Goal: Task Accomplishment & Management: Use online tool/utility

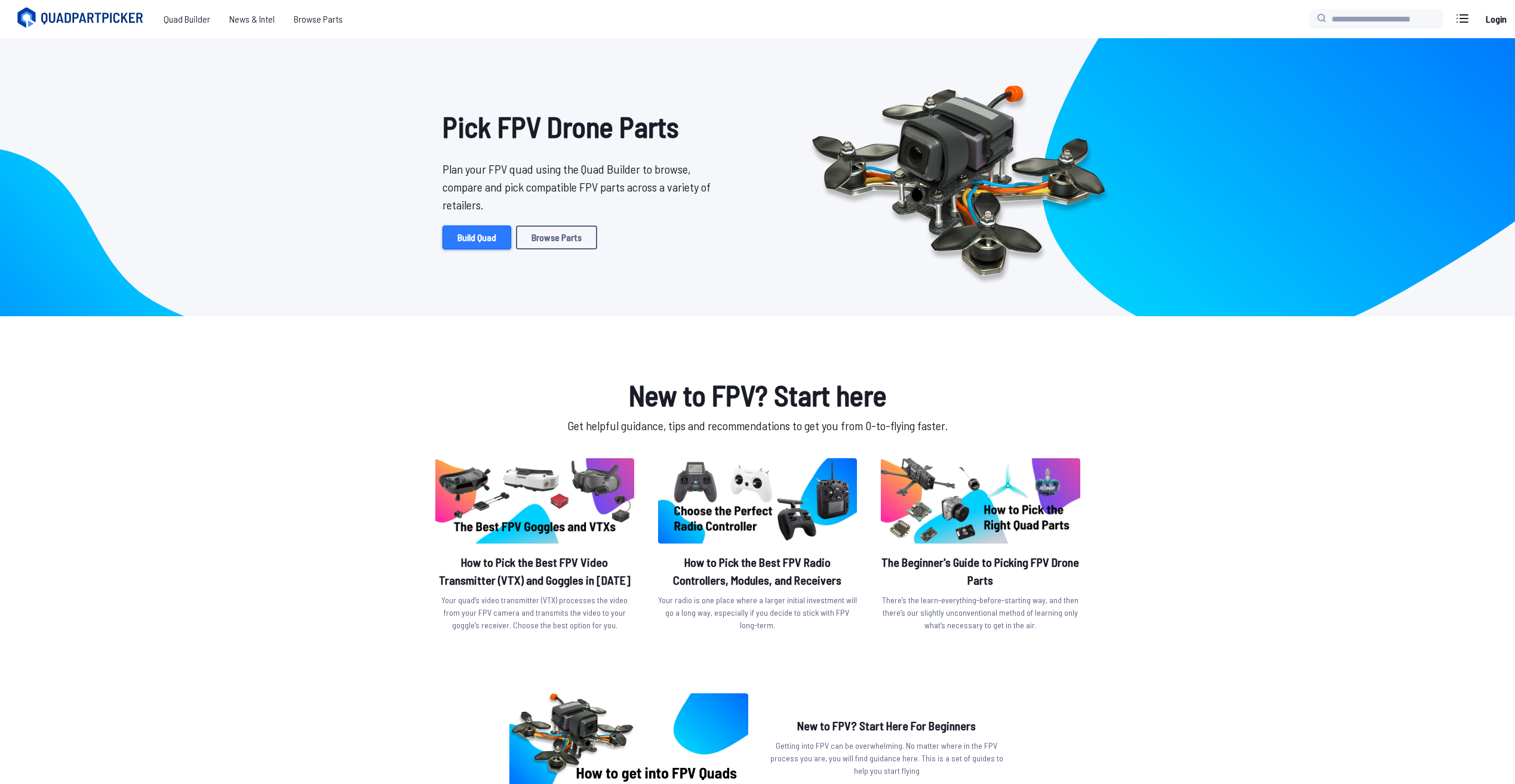
click at [477, 236] on link "Build Quad" at bounding box center [476, 237] width 68 height 24
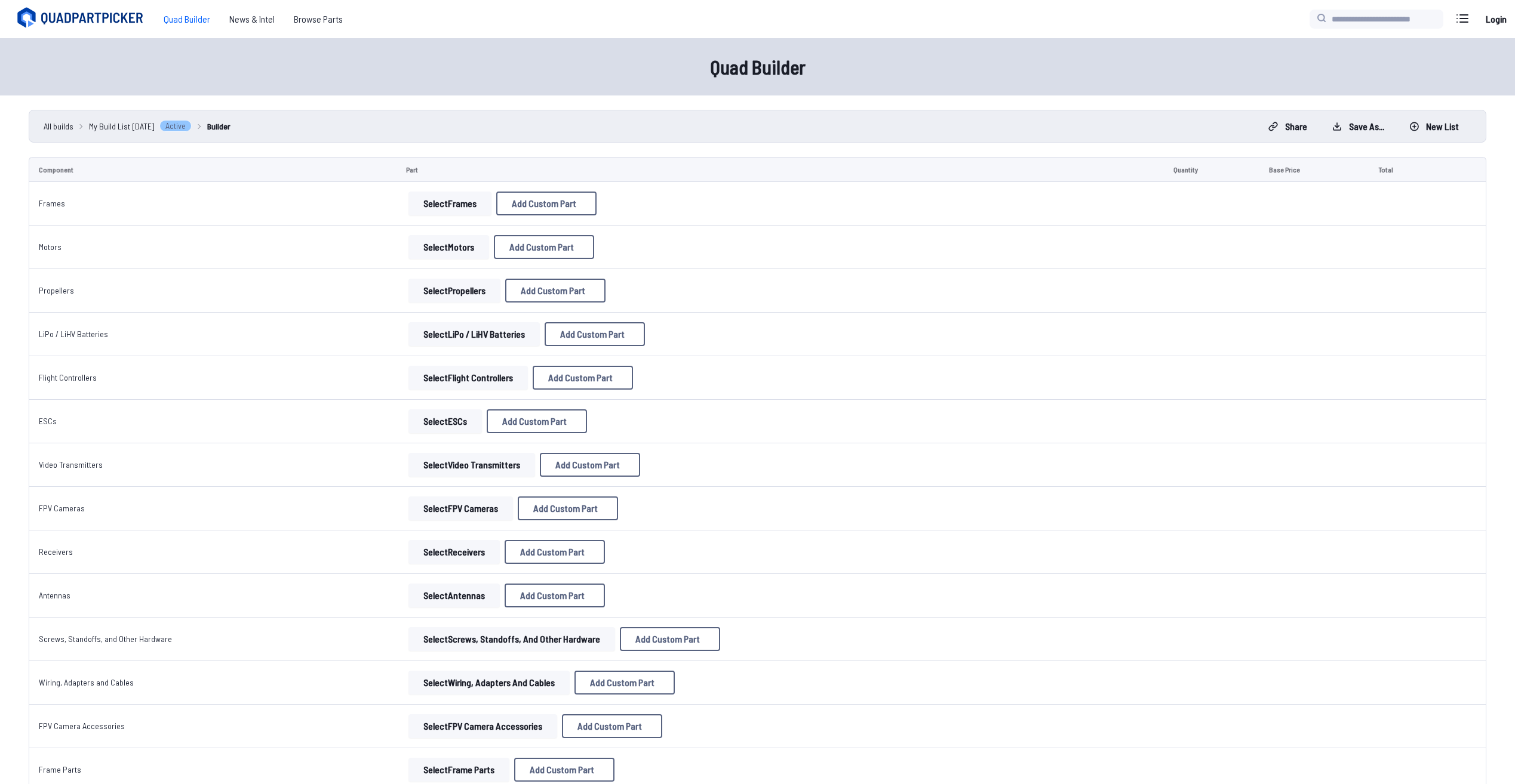
click at [442, 196] on button "Select Frames" at bounding box center [450, 204] width 83 height 24
click at [457, 205] on button "Select Frames" at bounding box center [450, 204] width 83 height 24
click at [446, 202] on button "Select Frames" at bounding box center [450, 204] width 83 height 24
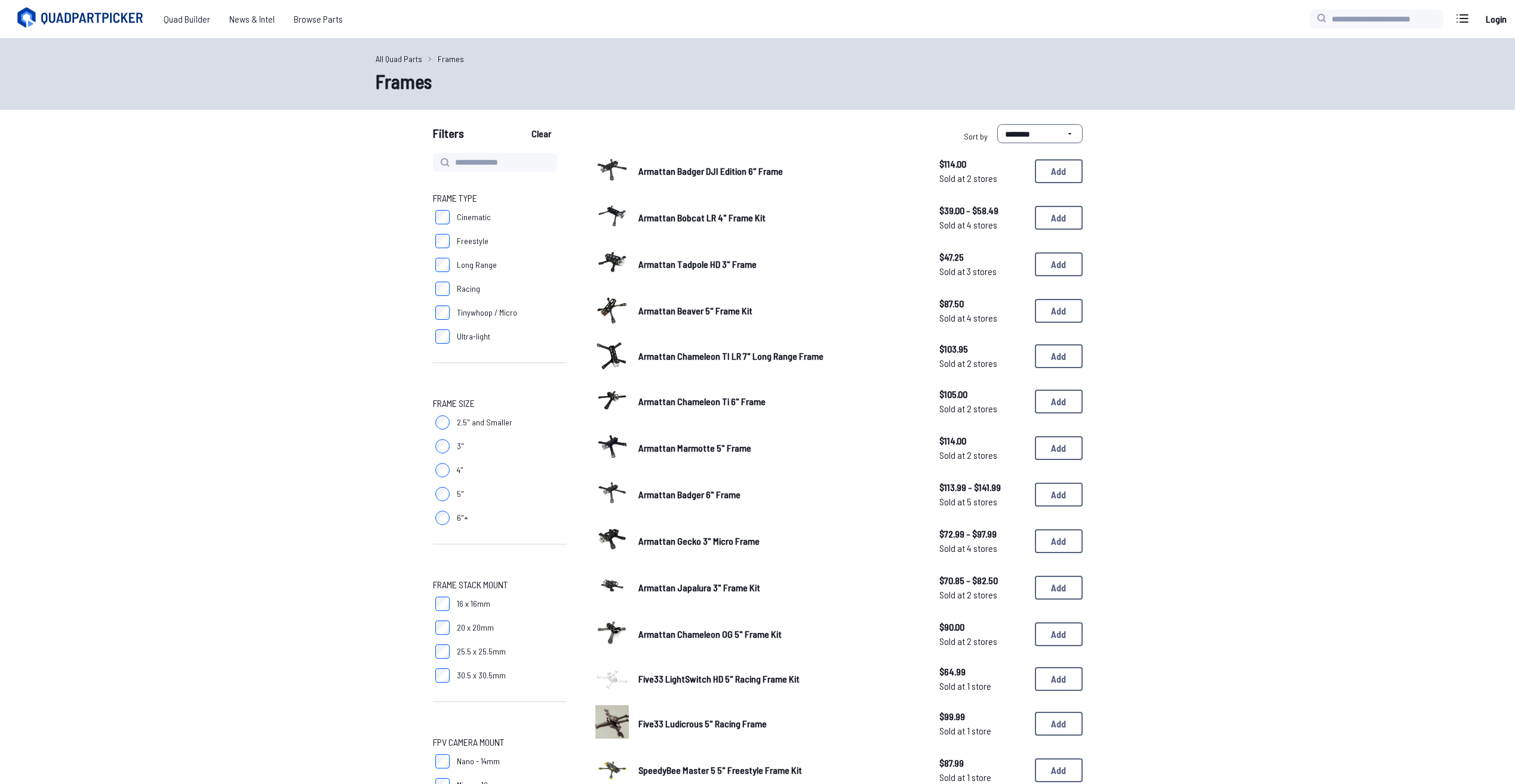
click at [451, 488] on label "5"" at bounding box center [499, 494] width 134 height 24
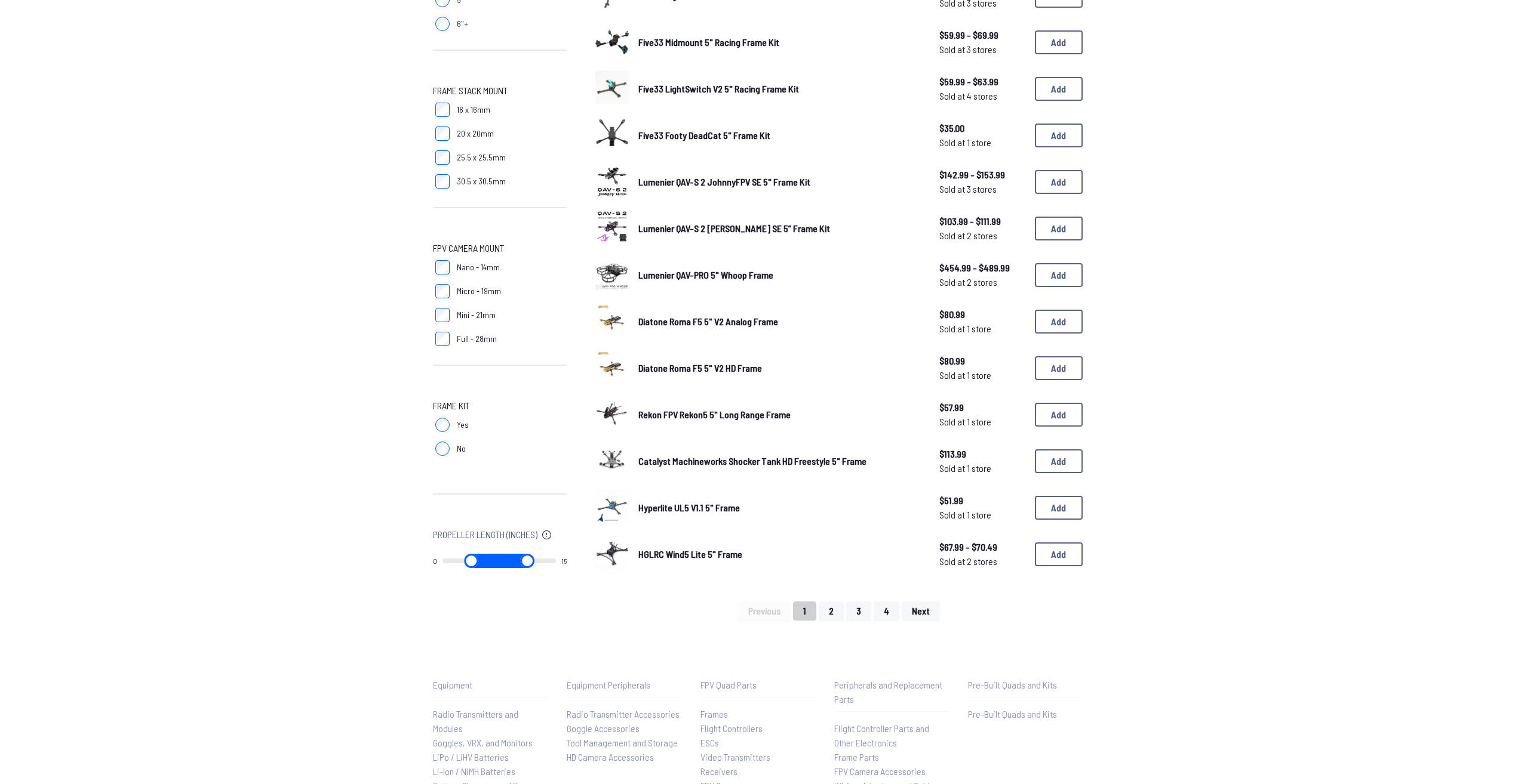
scroll to position [85, 0]
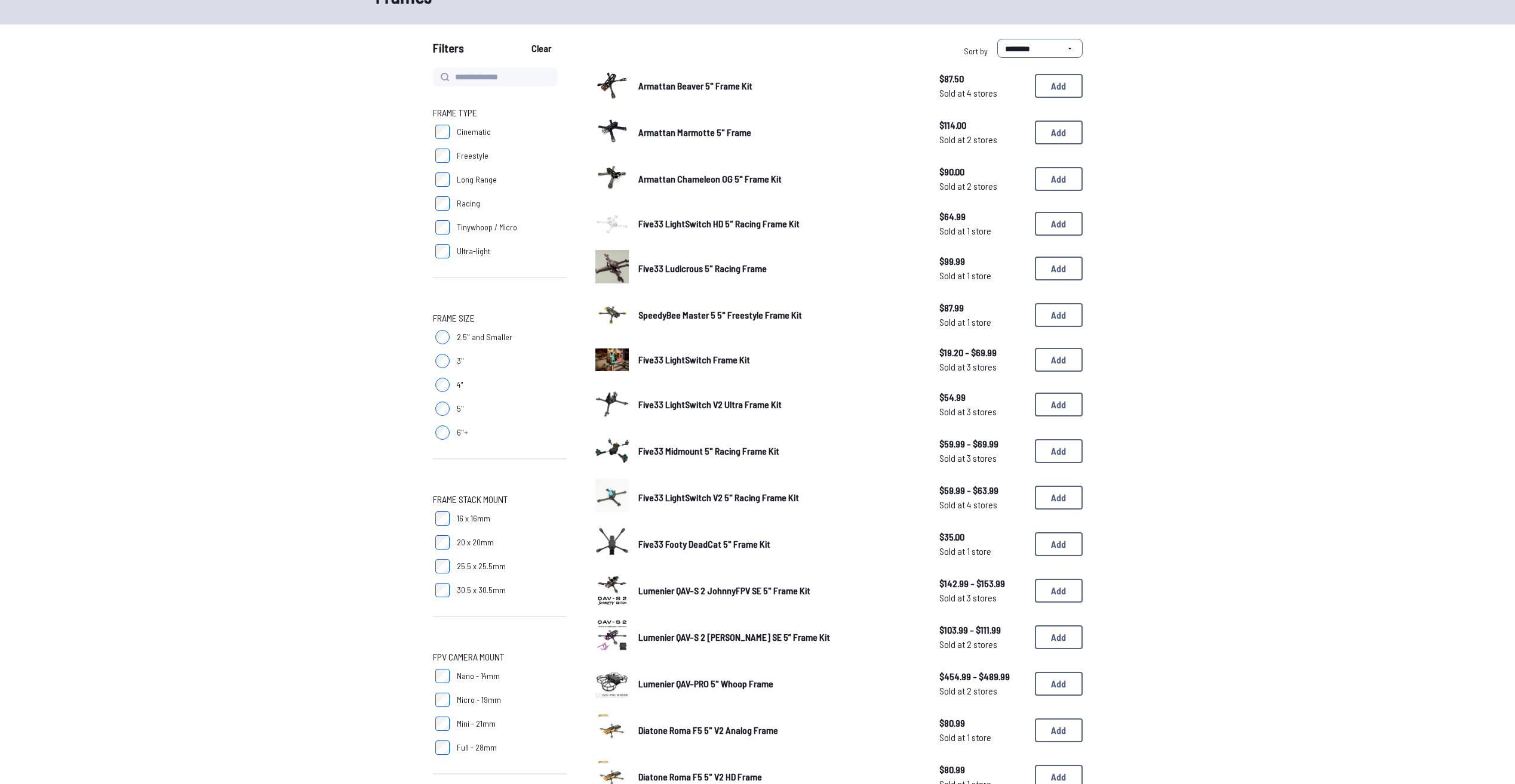
click at [454, 406] on label "5"" at bounding box center [499, 408] width 134 height 24
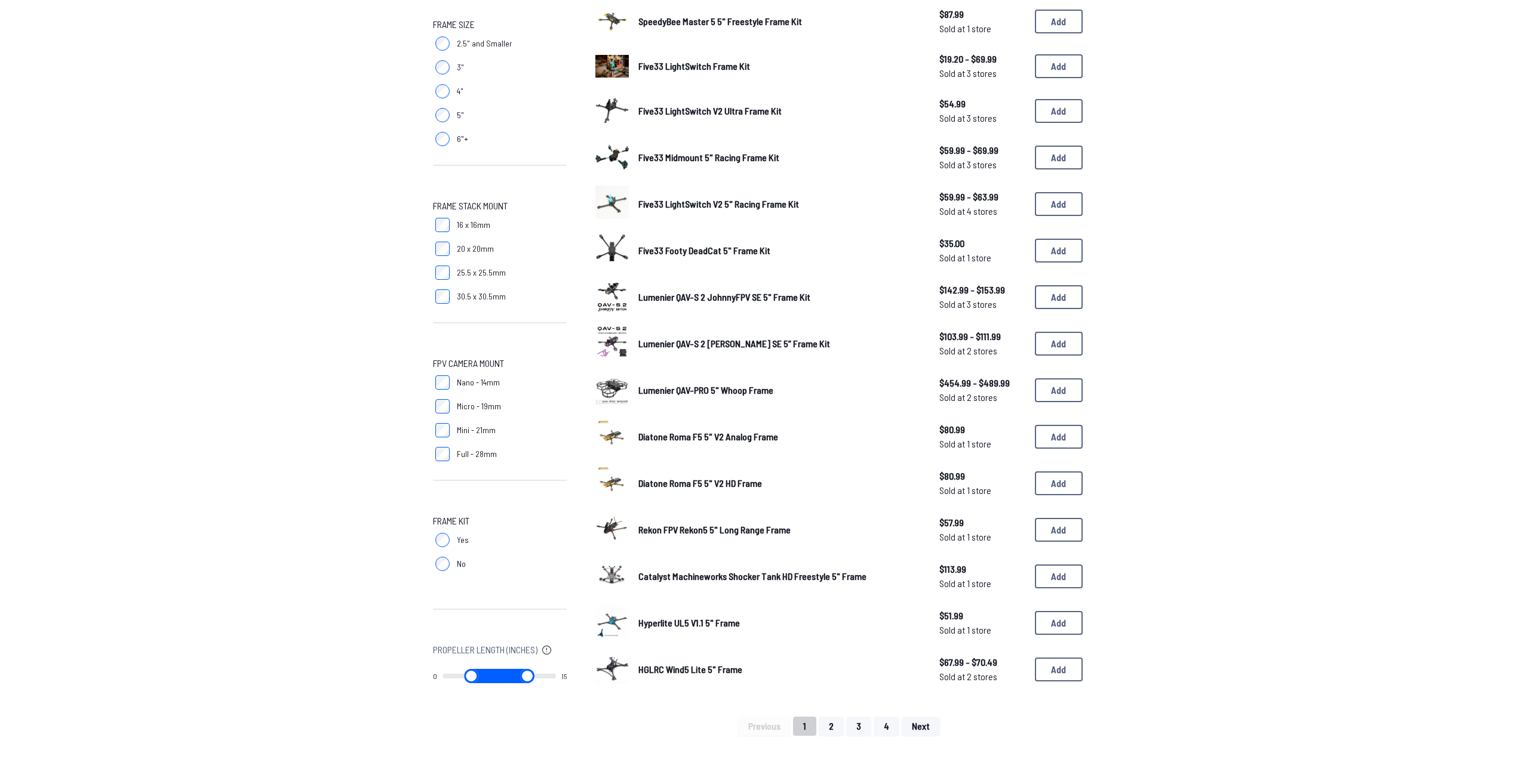
scroll to position [418, 0]
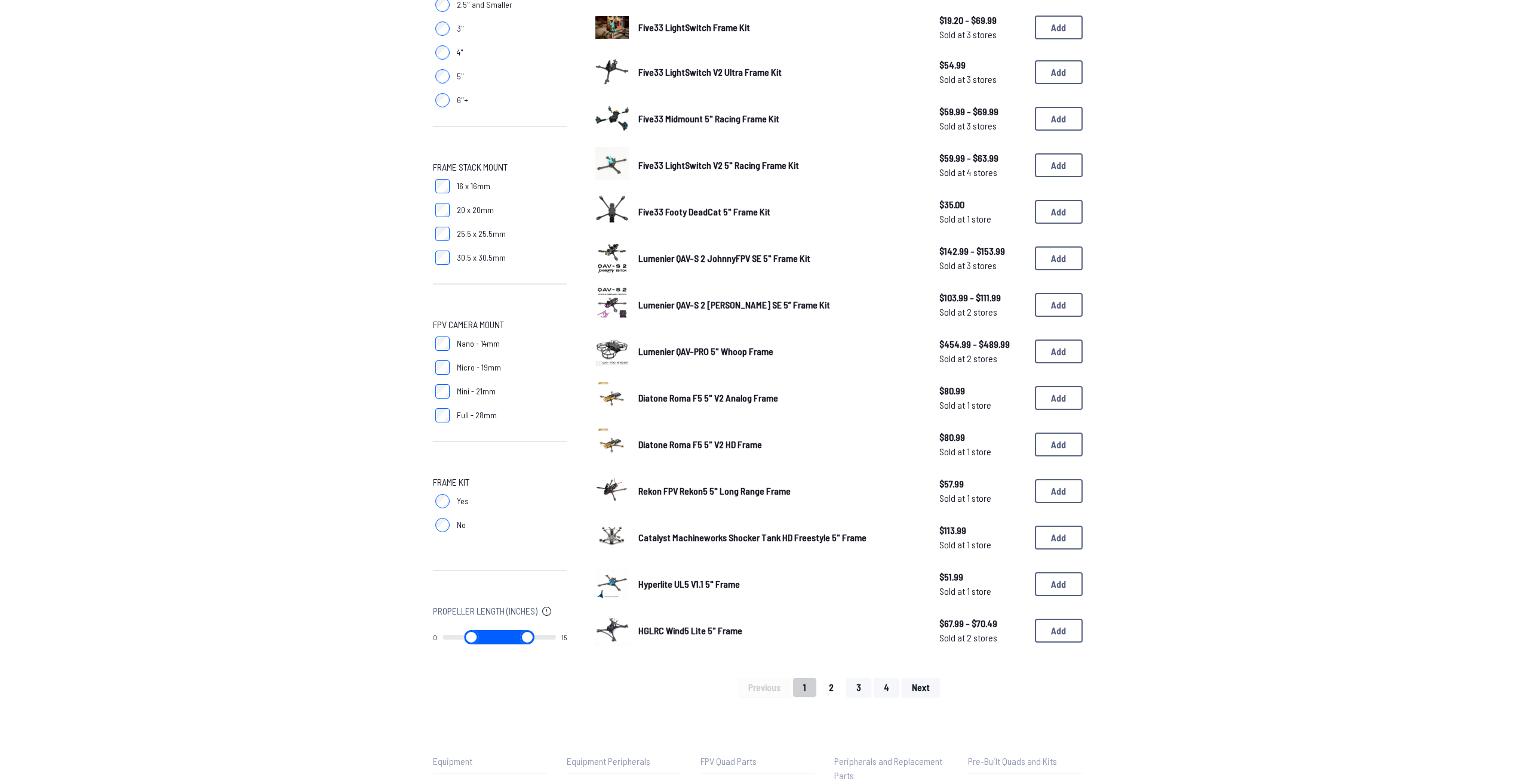
click at [833, 692] on button "2" at bounding box center [831, 687] width 25 height 19
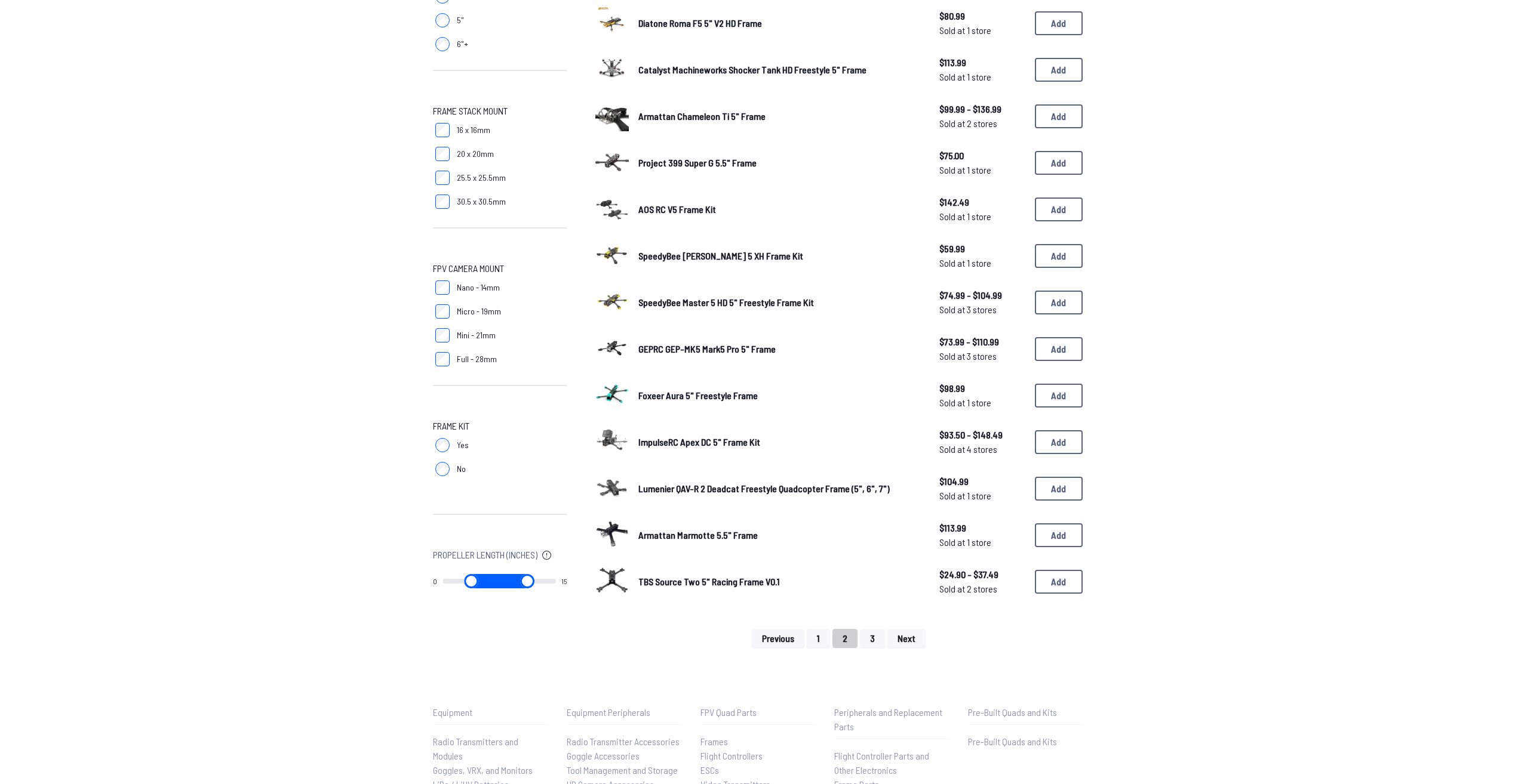
scroll to position [478, 0]
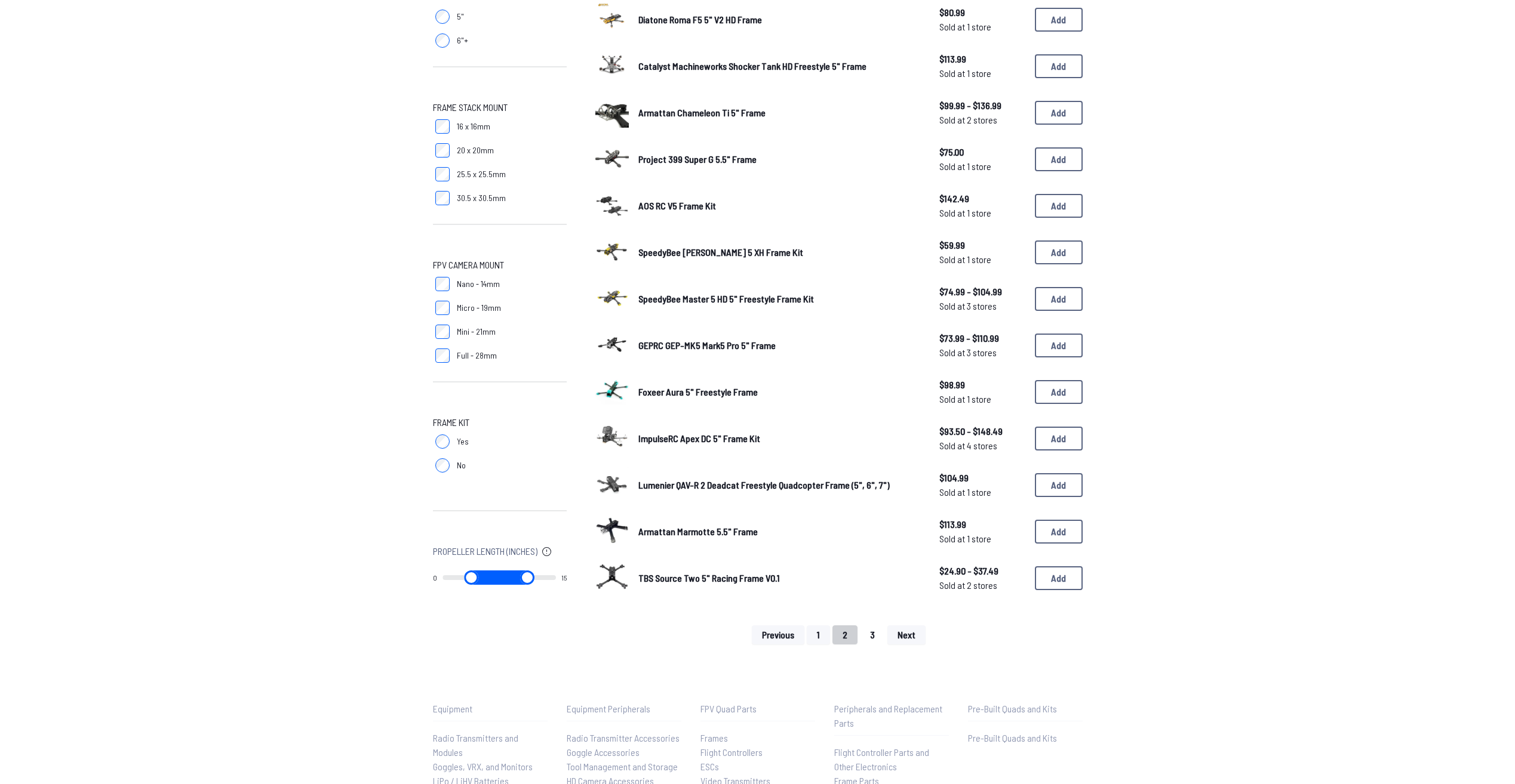
click at [873, 638] on button "3" at bounding box center [871, 635] width 25 height 19
click at [817, 641] on button "1" at bounding box center [819, 635] width 24 height 19
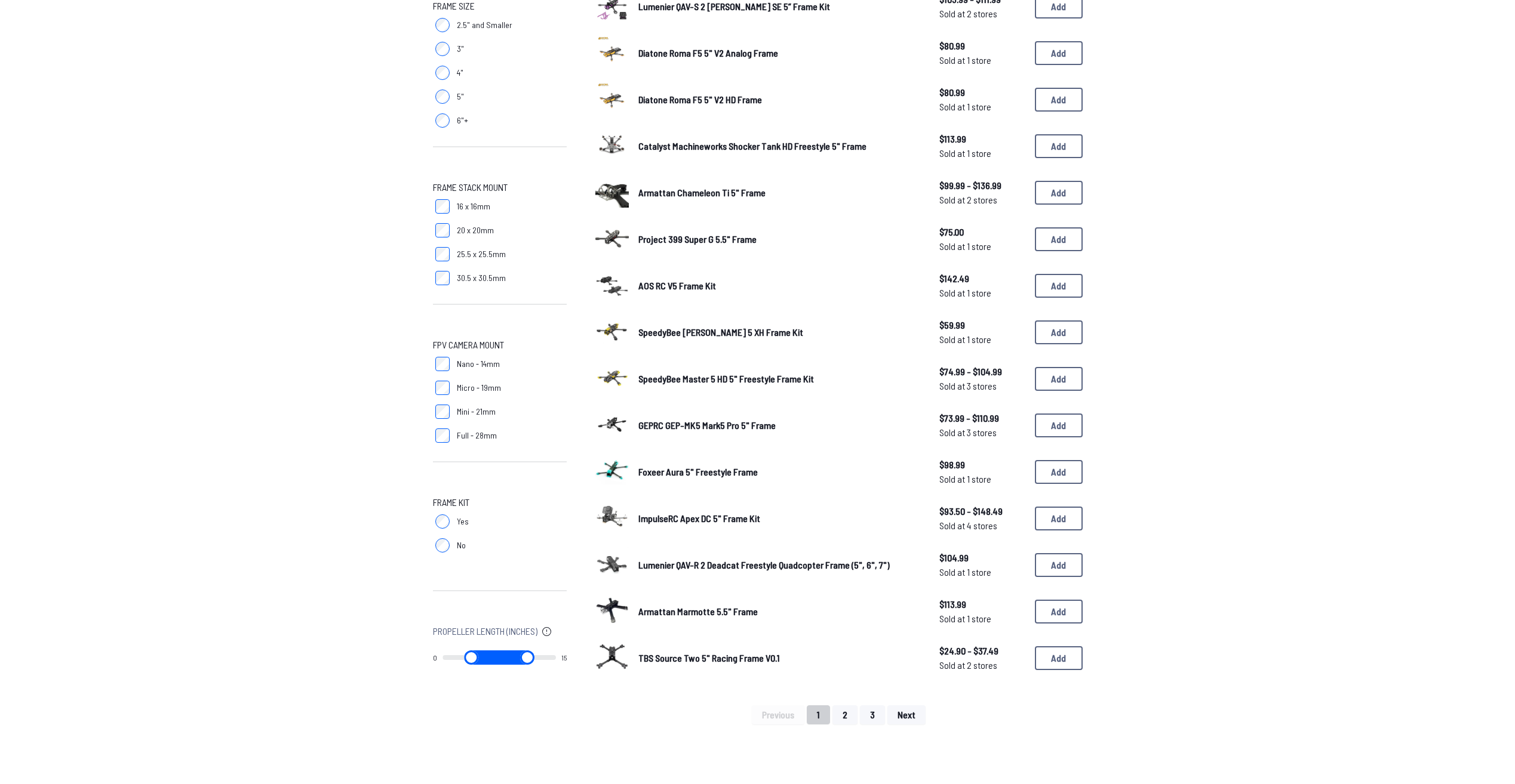
scroll to position [418, 0]
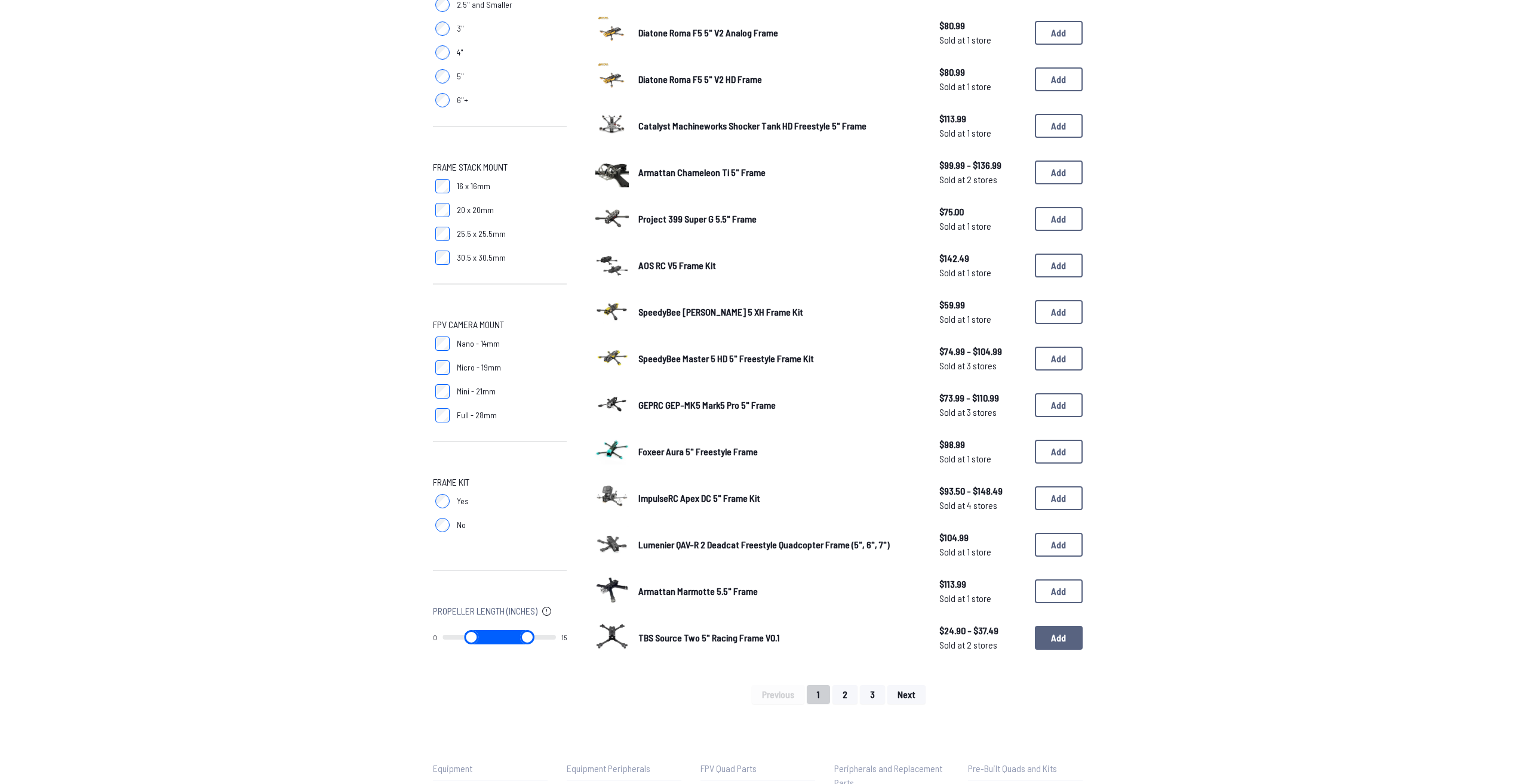
click at [1055, 639] on button "Add" at bounding box center [1058, 638] width 47 height 24
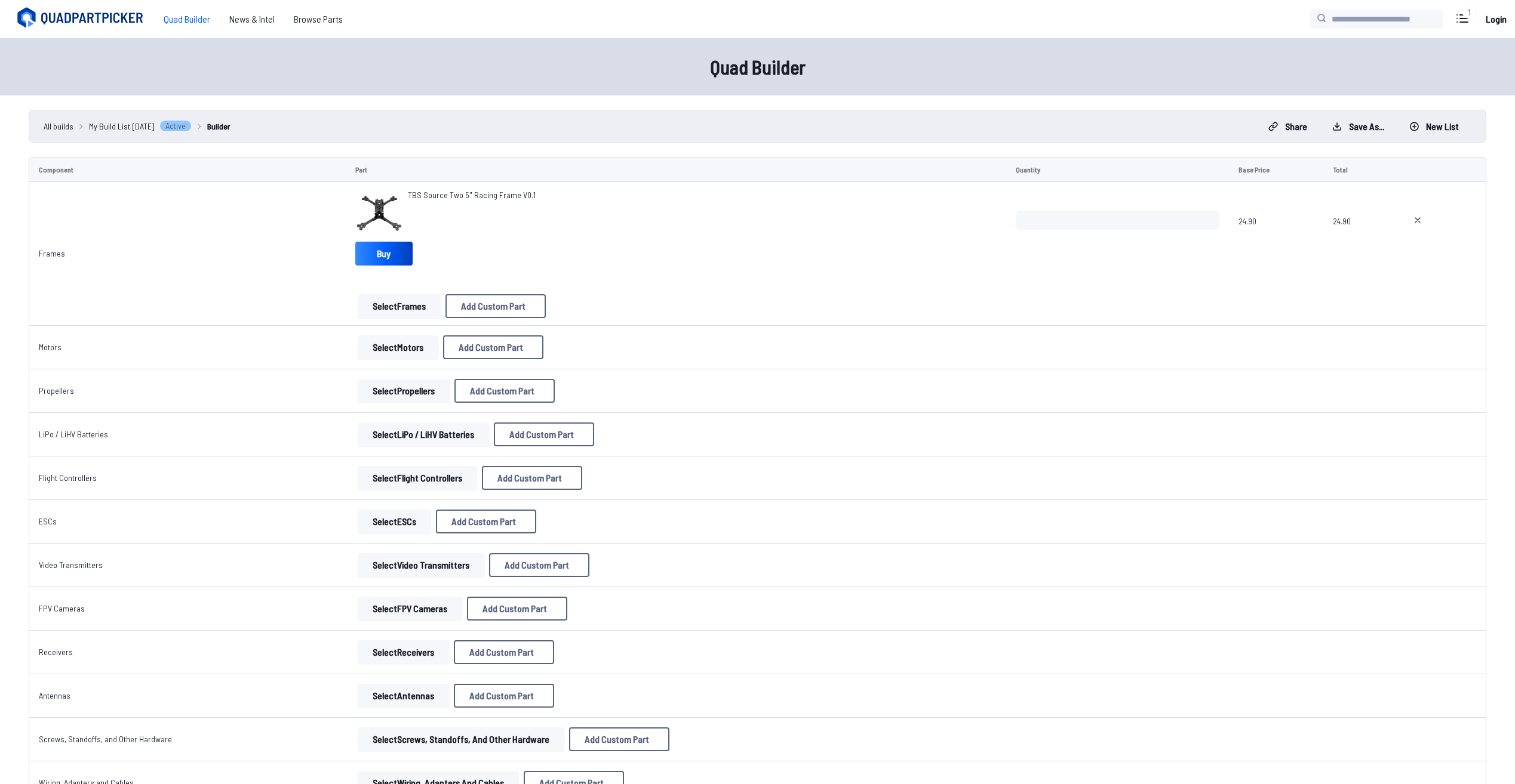
click at [393, 343] on button "Select Motors" at bounding box center [398, 347] width 80 height 24
